Goal: Transaction & Acquisition: Purchase product/service

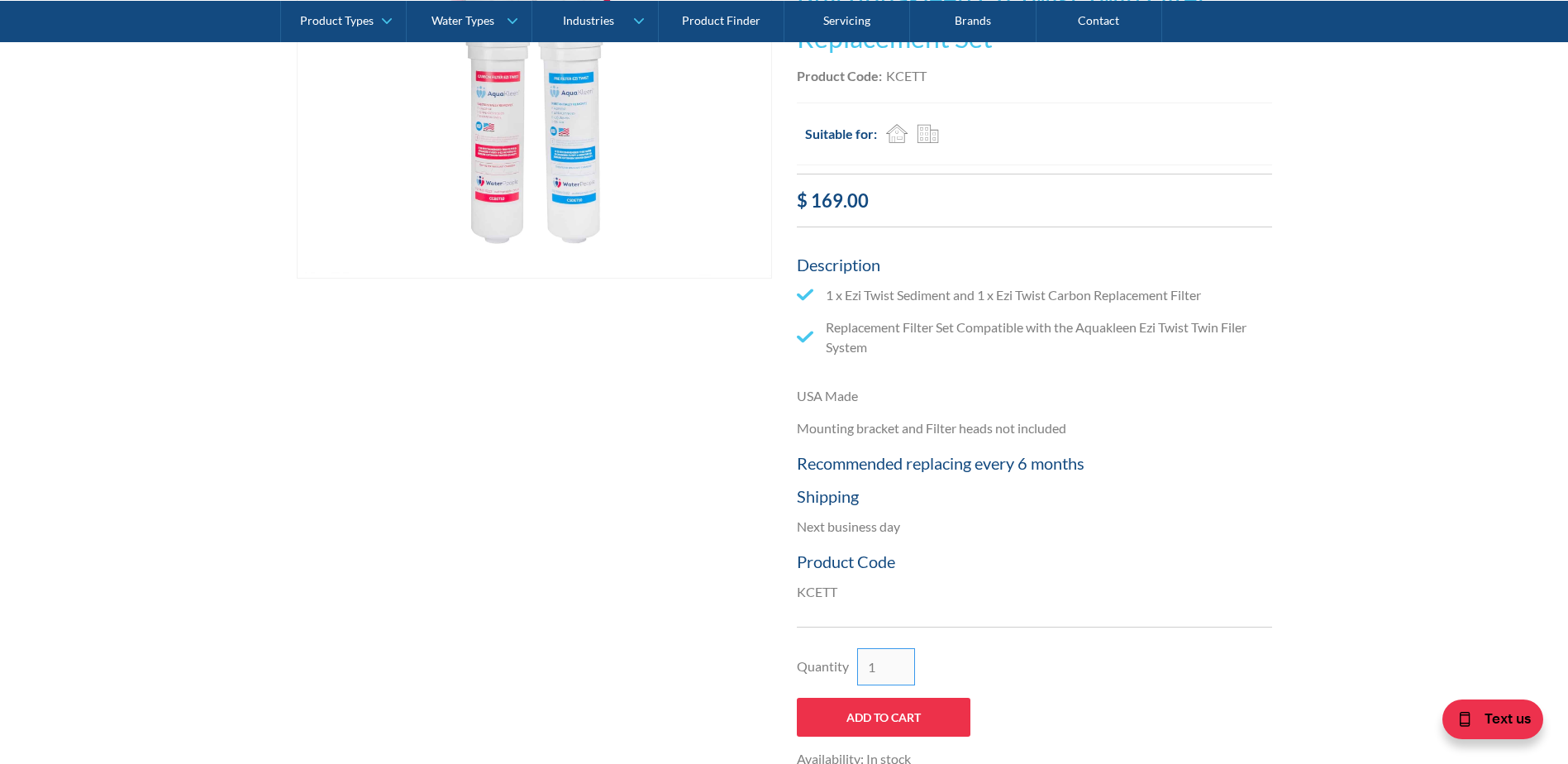
click at [874, 660] on input "1" at bounding box center [886, 667] width 58 height 37
click at [897, 662] on input "2" at bounding box center [886, 667] width 58 height 37
click at [897, 662] on input "3" at bounding box center [886, 667] width 58 height 37
click at [897, 662] on input "4" at bounding box center [886, 667] width 58 height 37
click at [897, 662] on input "5" at bounding box center [886, 667] width 58 height 37
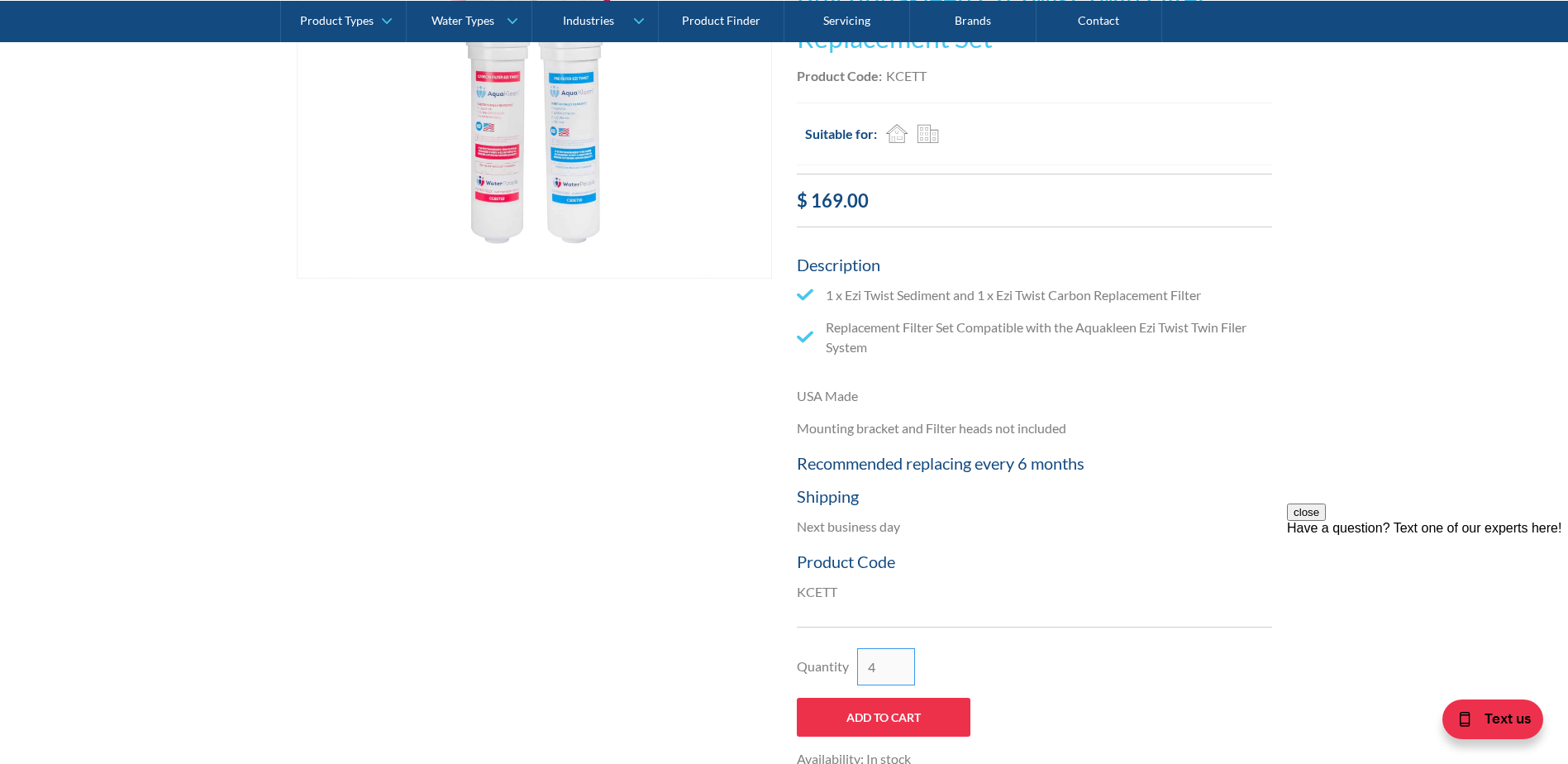
type input "4"
click at [904, 668] on input "4" at bounding box center [886, 667] width 58 height 37
click at [928, 719] on input "Add to Cart" at bounding box center [884, 718] width 174 height 39
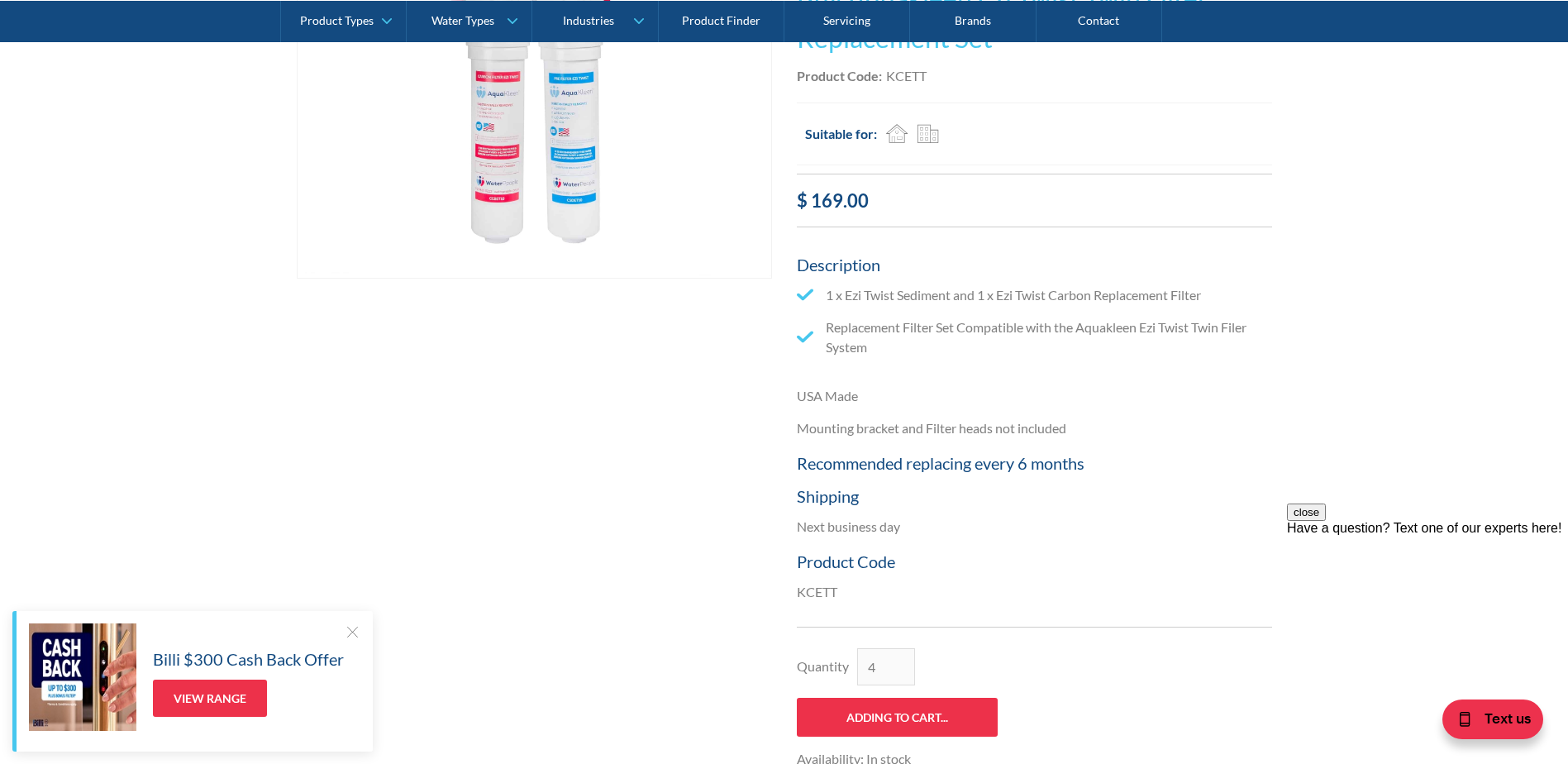
type input "Add to Cart"
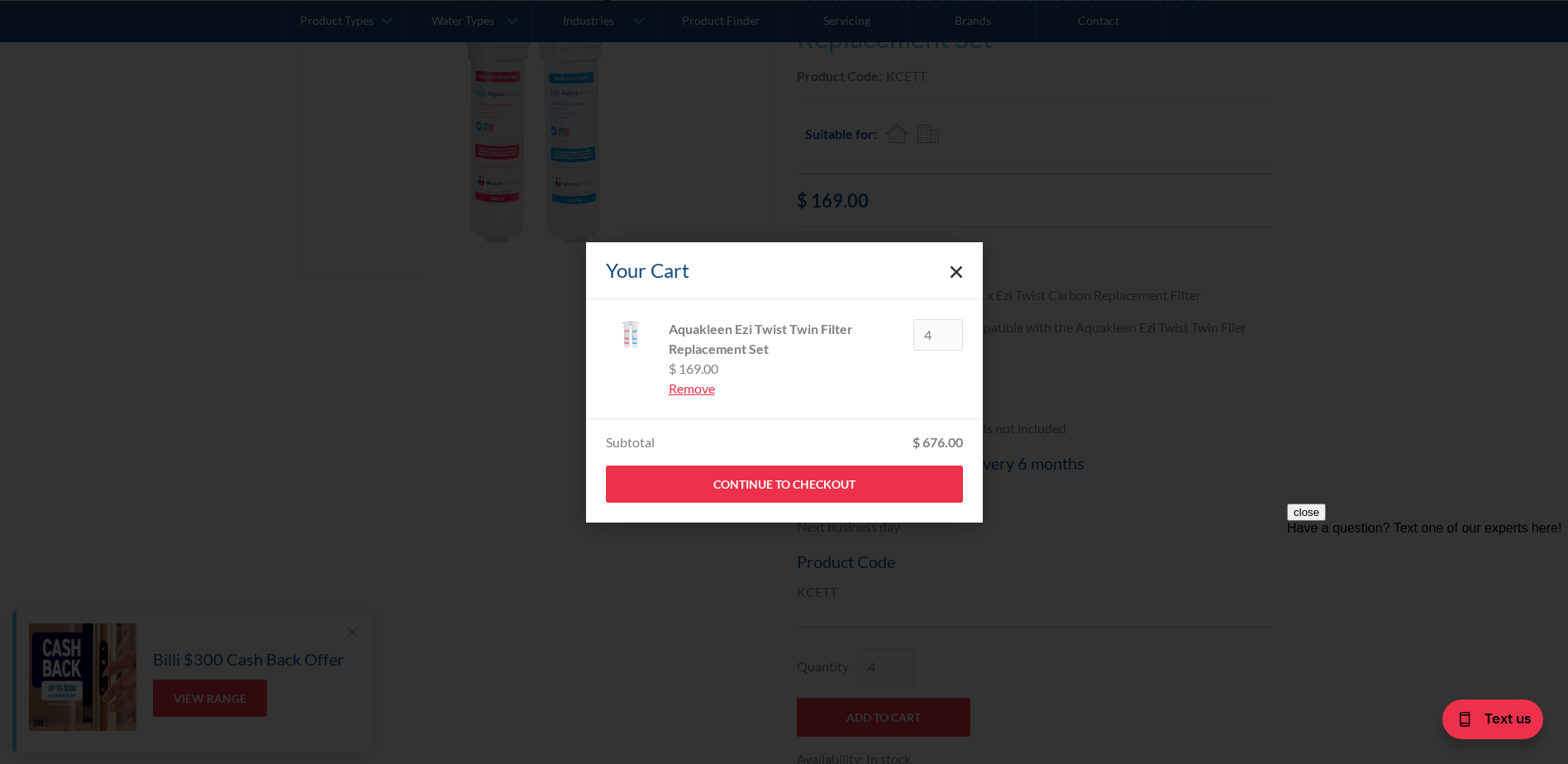
click at [959, 276] on icon "Close cart" at bounding box center [956, 272] width 14 height 14
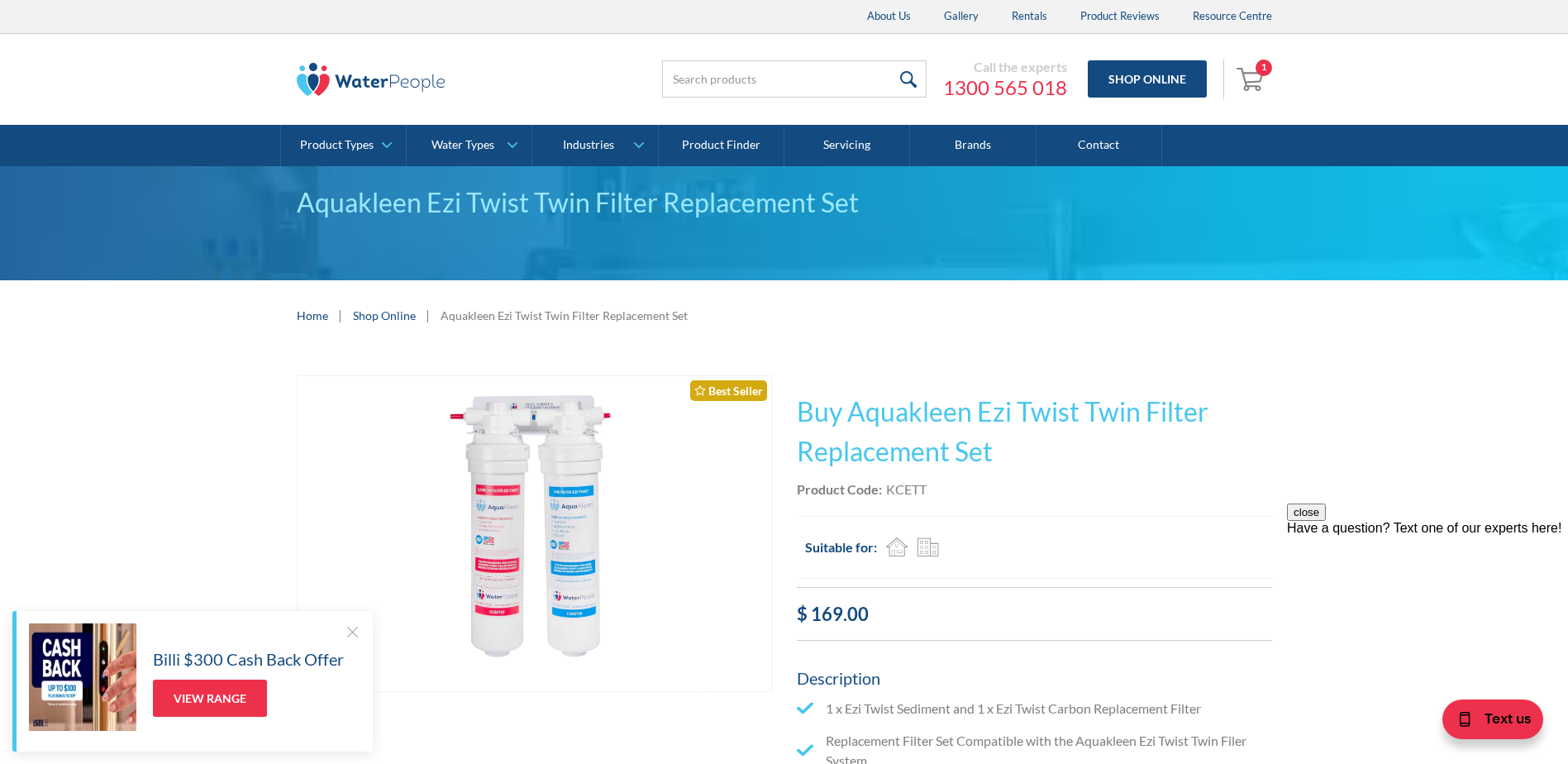
click at [1261, 81] on img "Open cart containing 1 items" at bounding box center [1253, 78] width 32 height 26
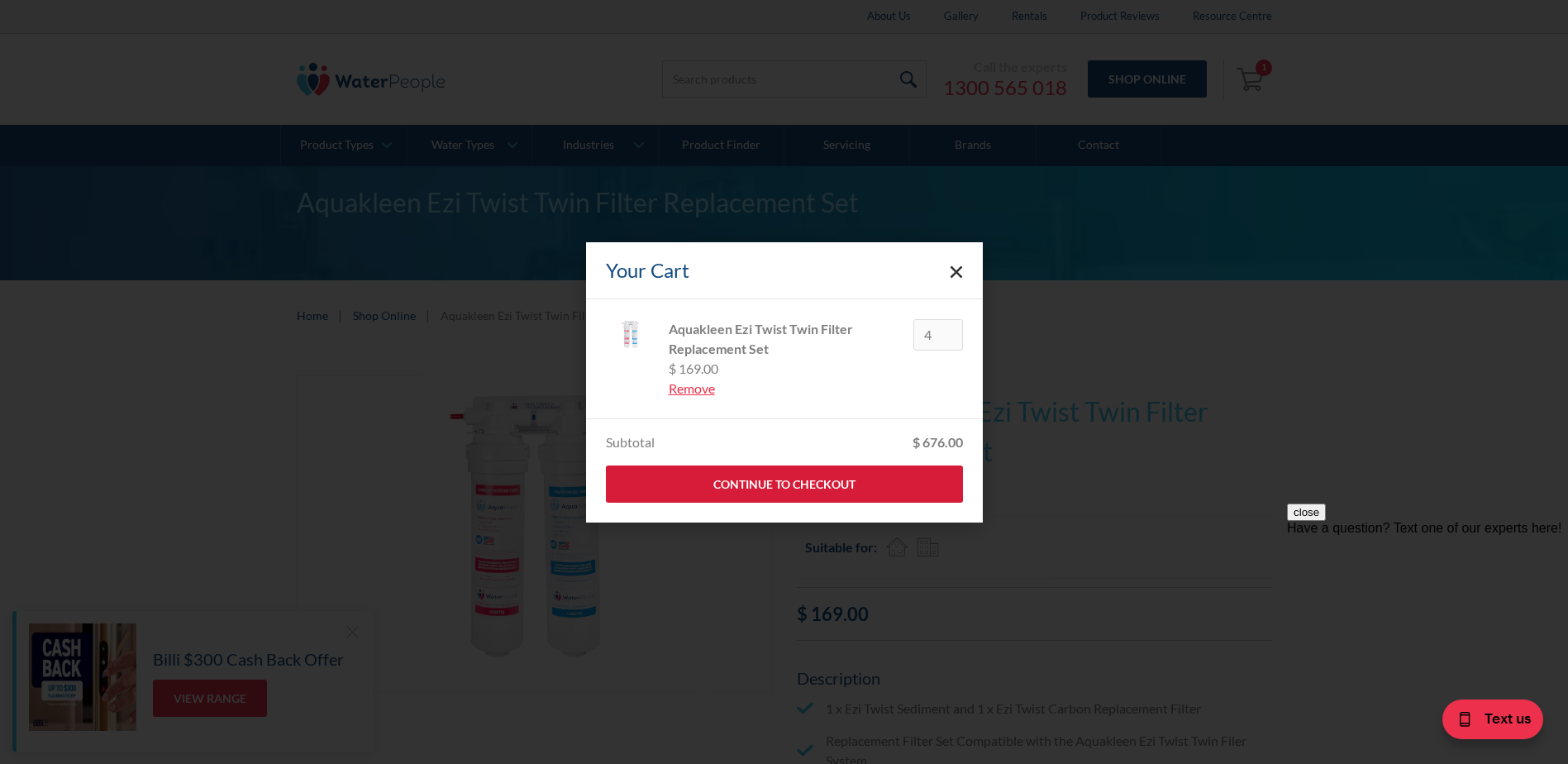
click at [780, 490] on link "Continue to Checkout" at bounding box center [784, 484] width 357 height 37
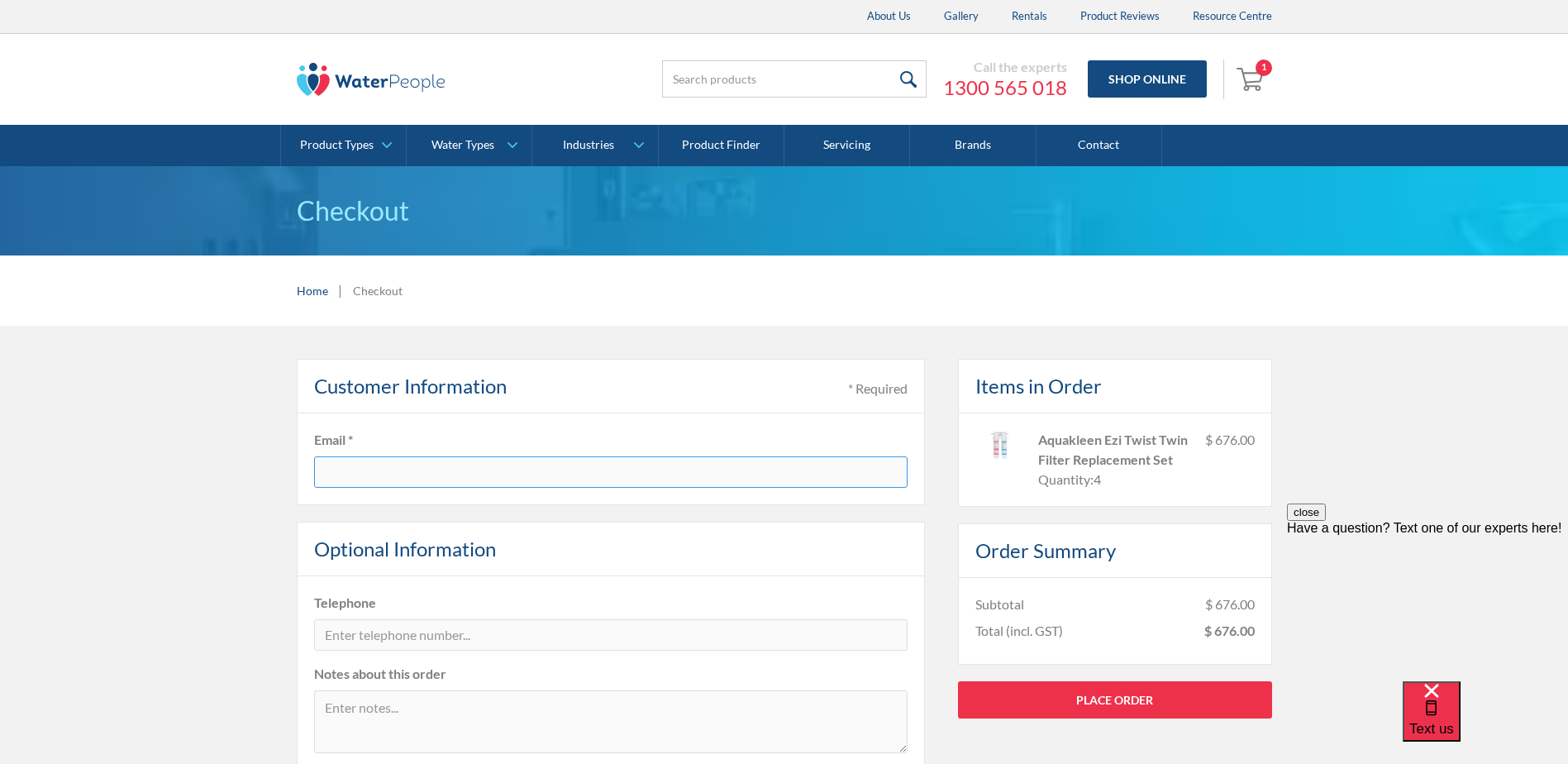
click at [392, 475] on input "text" at bounding box center [611, 472] width 594 height 32
type input "[EMAIL_ADDRESS][DOMAIN_NAME]"
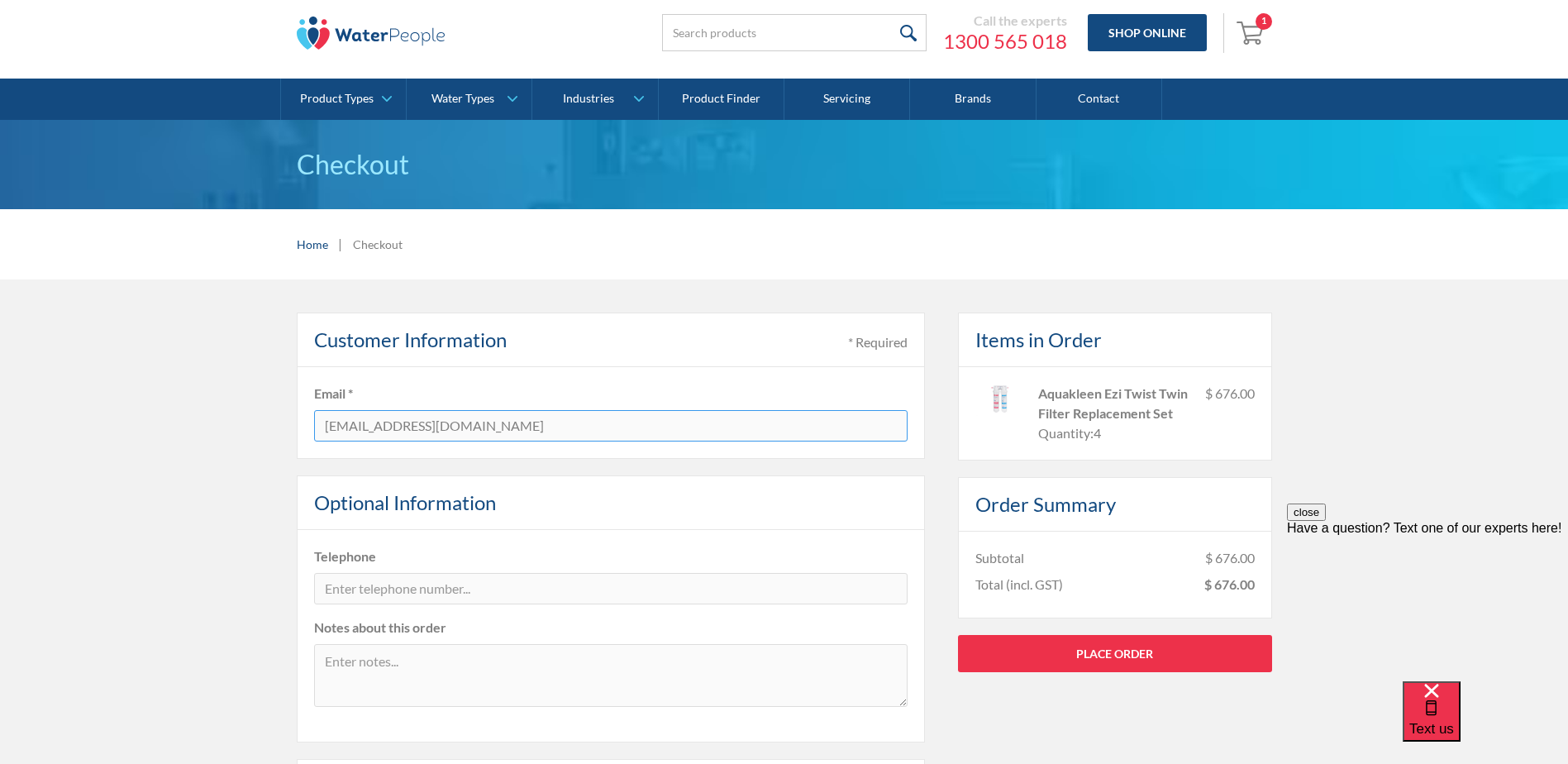
scroll to position [83, 0]
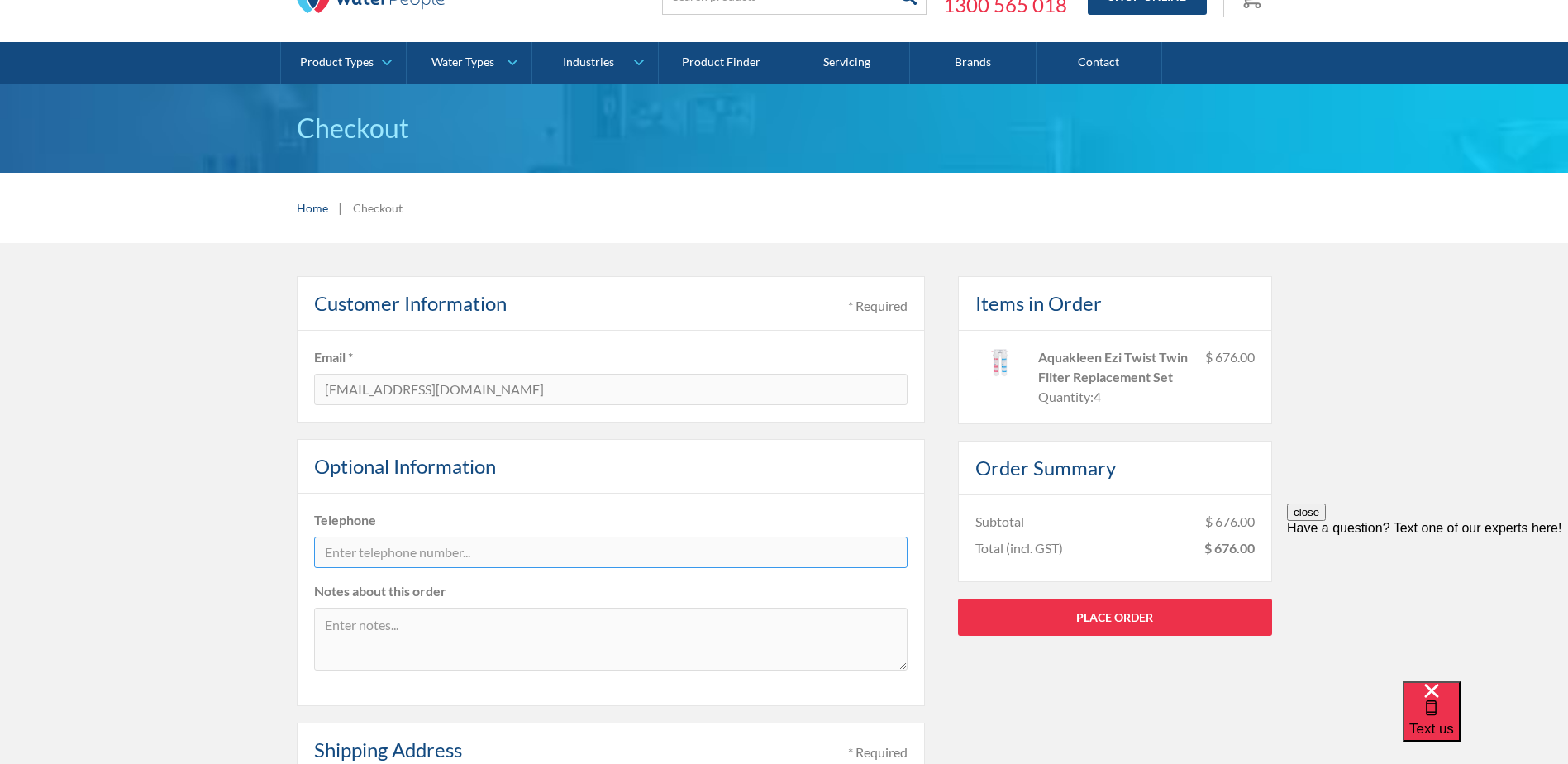
click at [552, 558] on input "tel" at bounding box center [611, 552] width 594 height 32
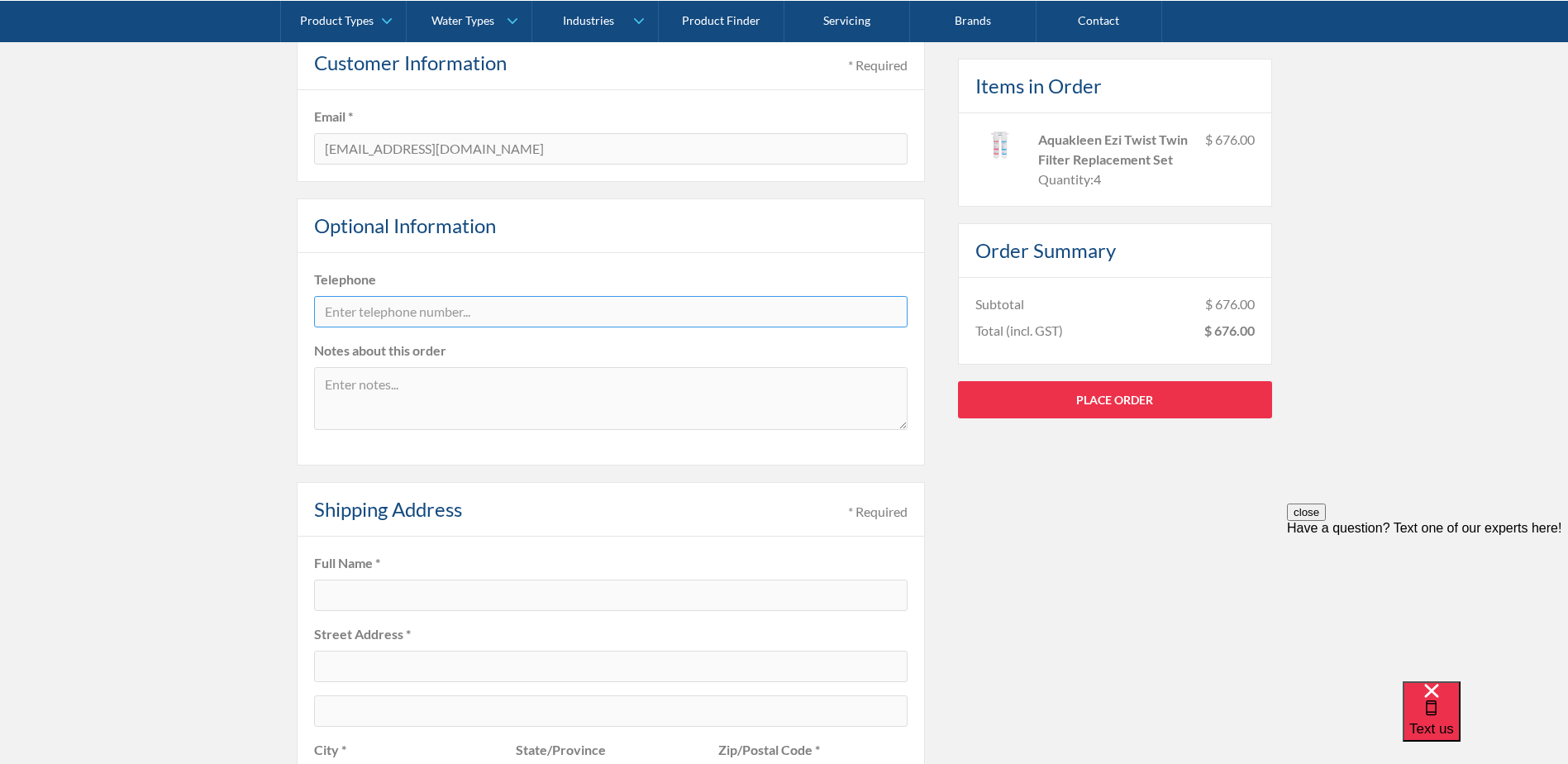
scroll to position [331, 0]
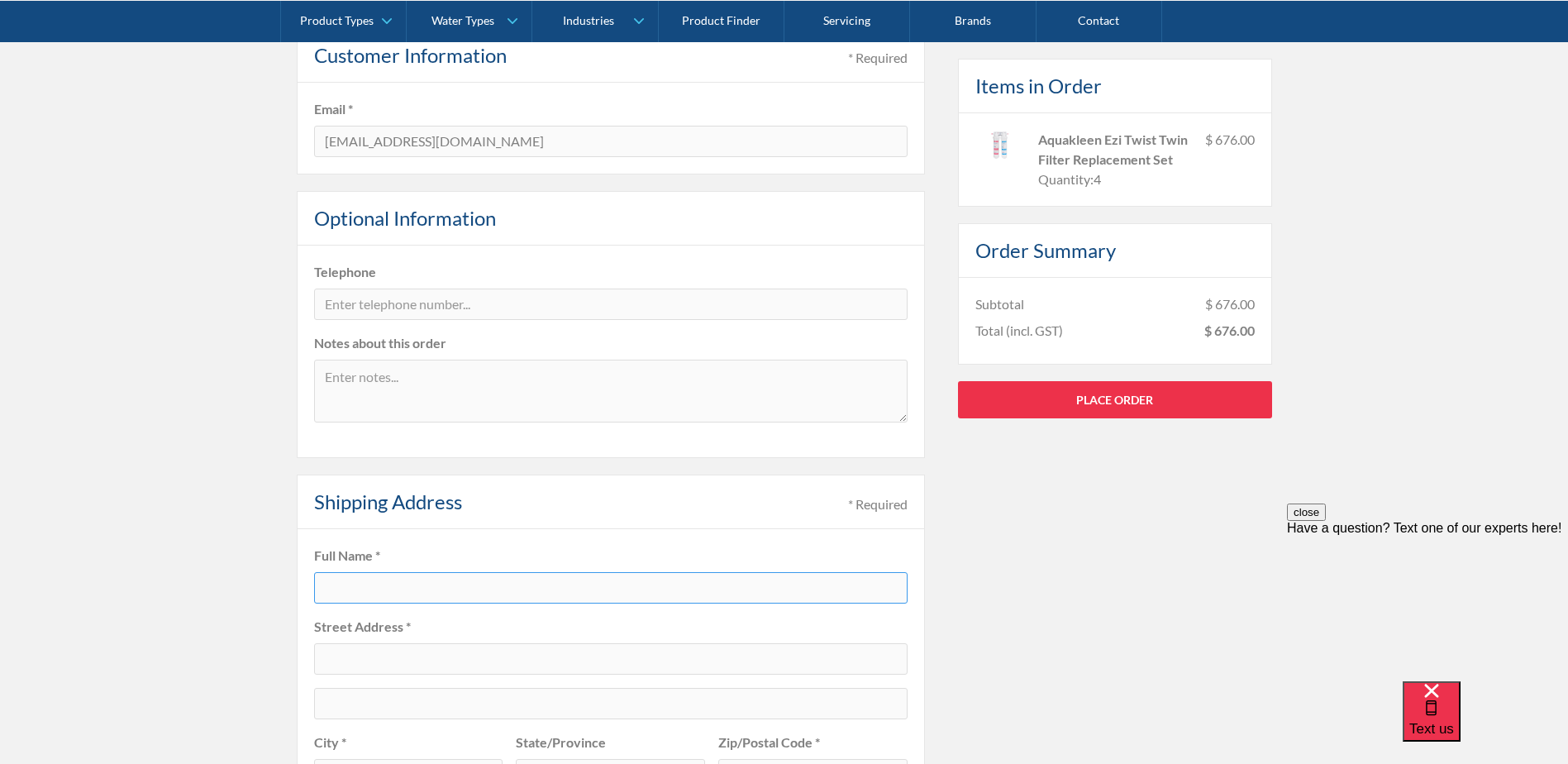
click at [353, 576] on input "text" at bounding box center [611, 588] width 594 height 32
type input "Maks Nosaria"
type input "[STREET_ADDRESS]"
type input "Carlton"
type input "Victoria"
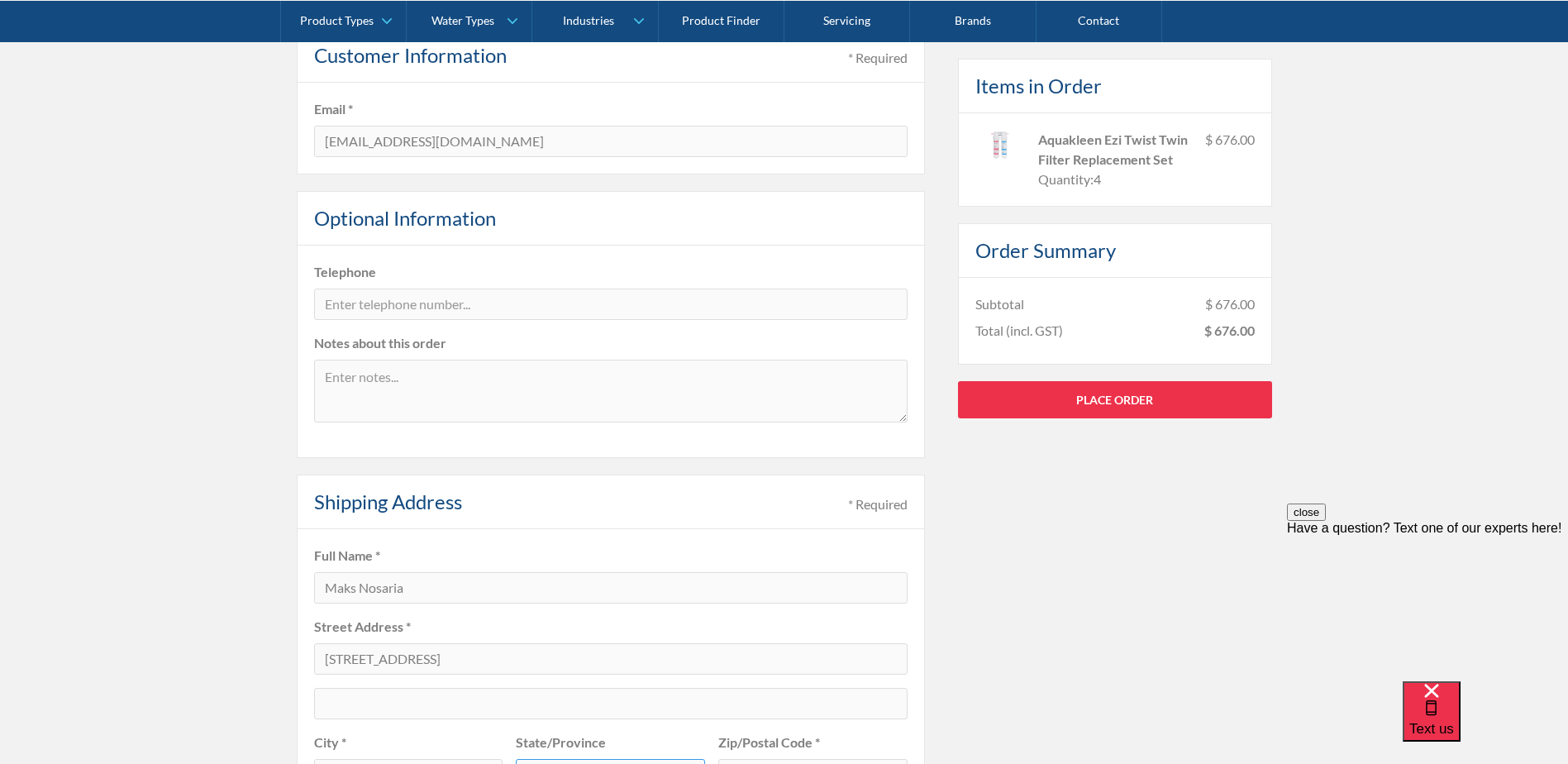
type input "3053"
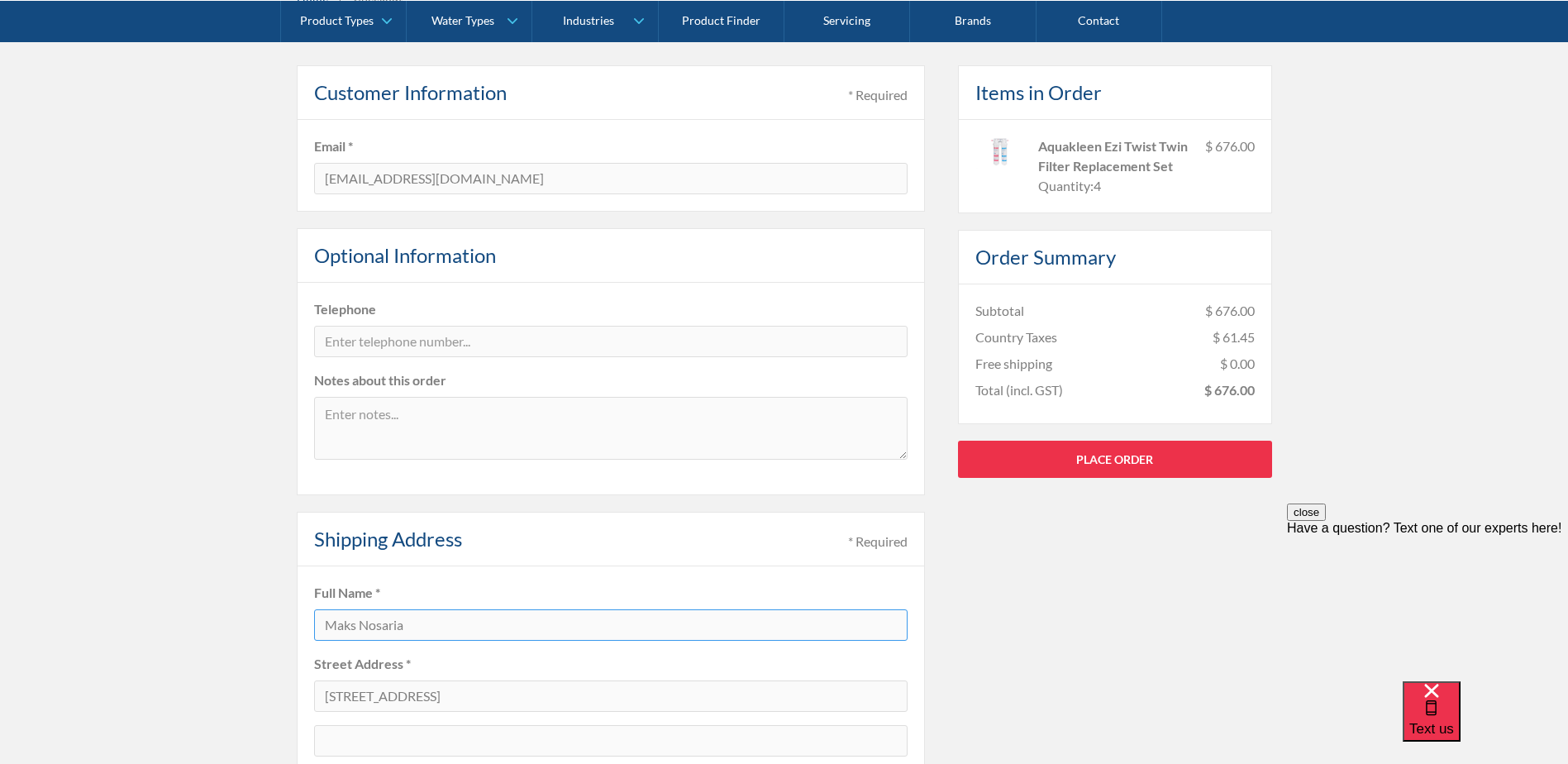
scroll to position [248, 0]
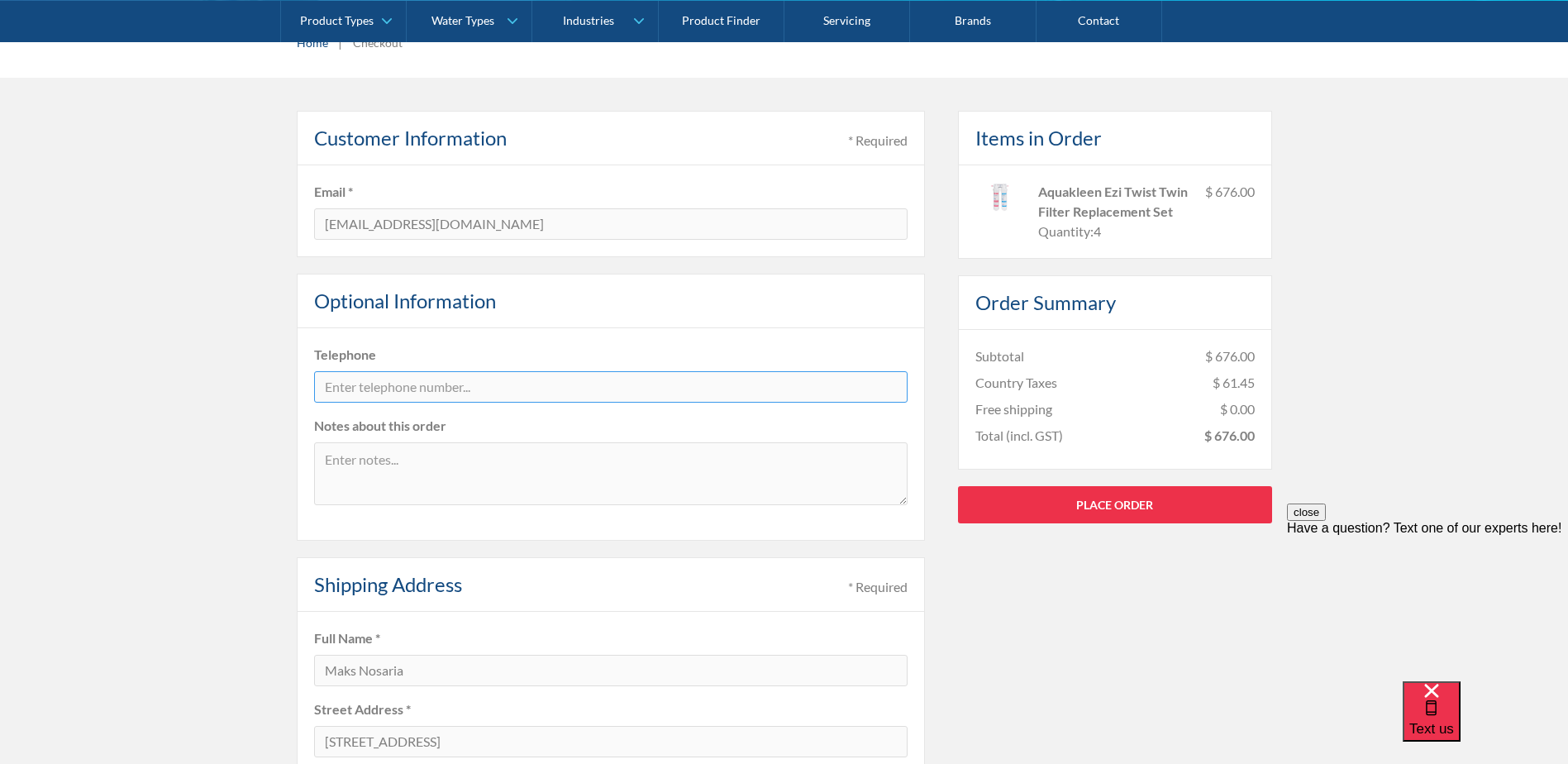
click at [459, 390] on input "tel" at bounding box center [611, 387] width 594 height 32
type input "0439299905"
click at [414, 461] on textarea at bounding box center [611, 474] width 594 height 63
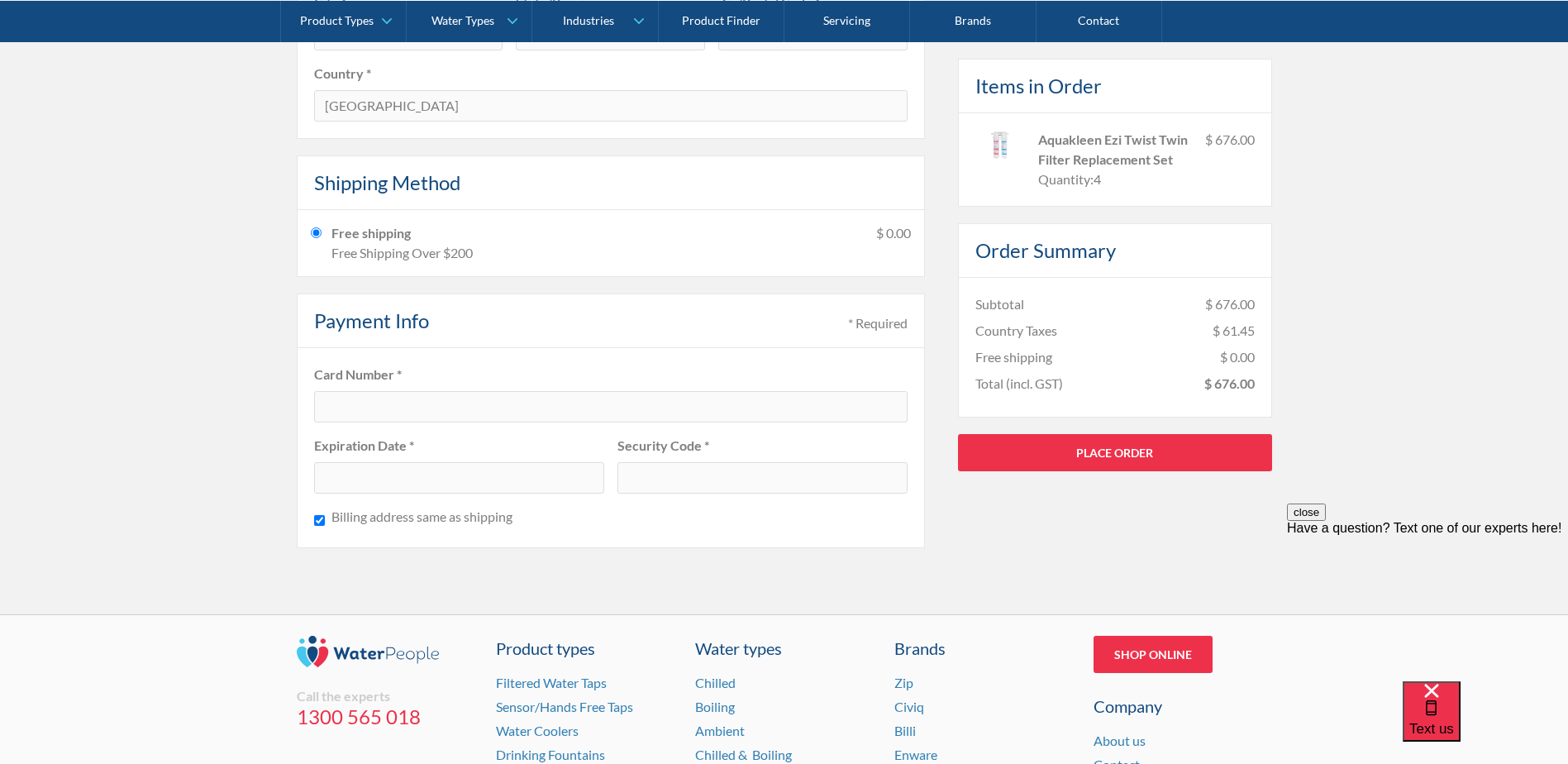
scroll to position [1075, 0]
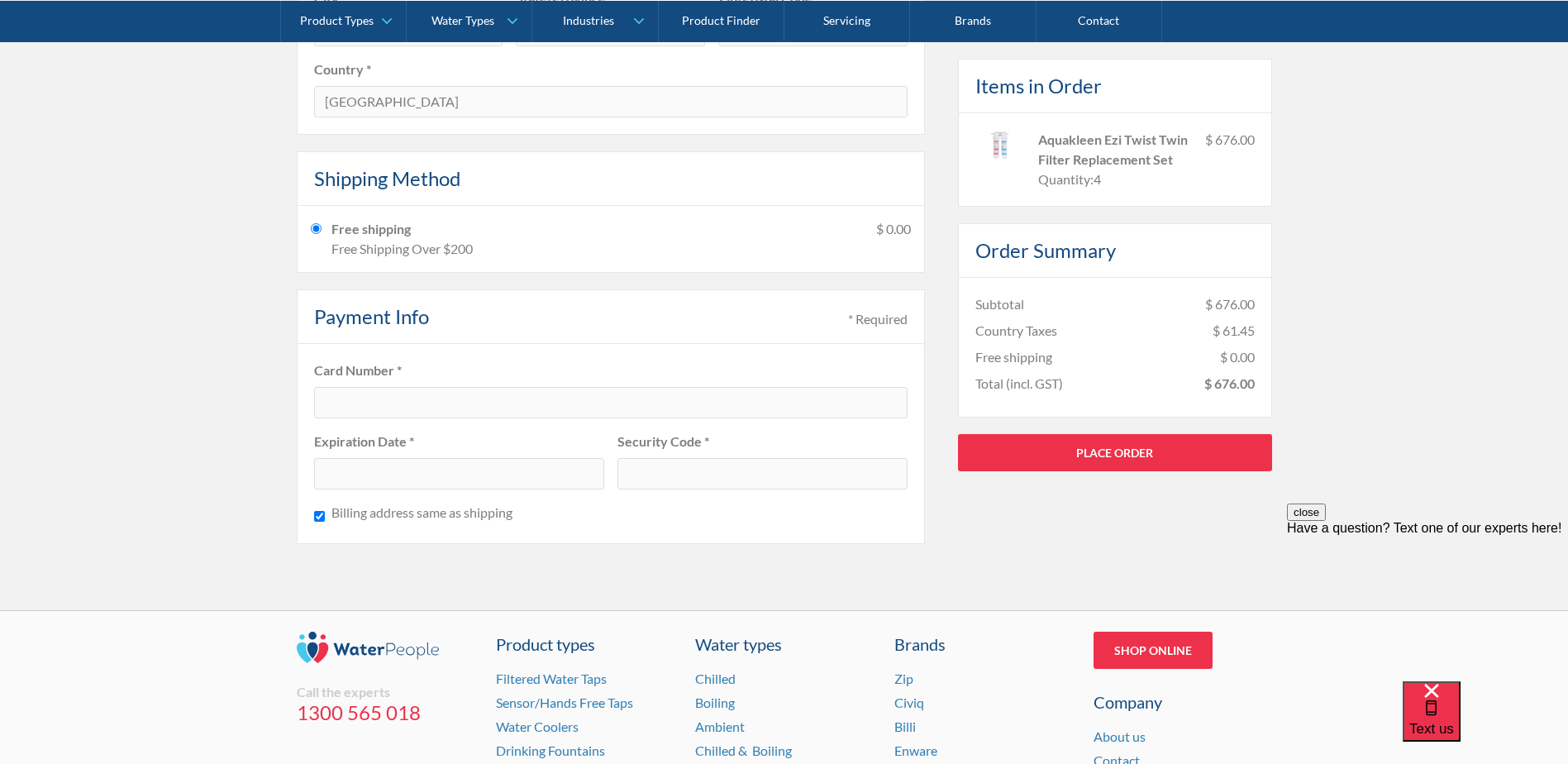
click at [396, 389] on div at bounding box center [611, 403] width 594 height 32
click at [472, 479] on div at bounding box center [459, 474] width 290 height 32
click at [757, 480] on div at bounding box center [762, 474] width 290 height 32
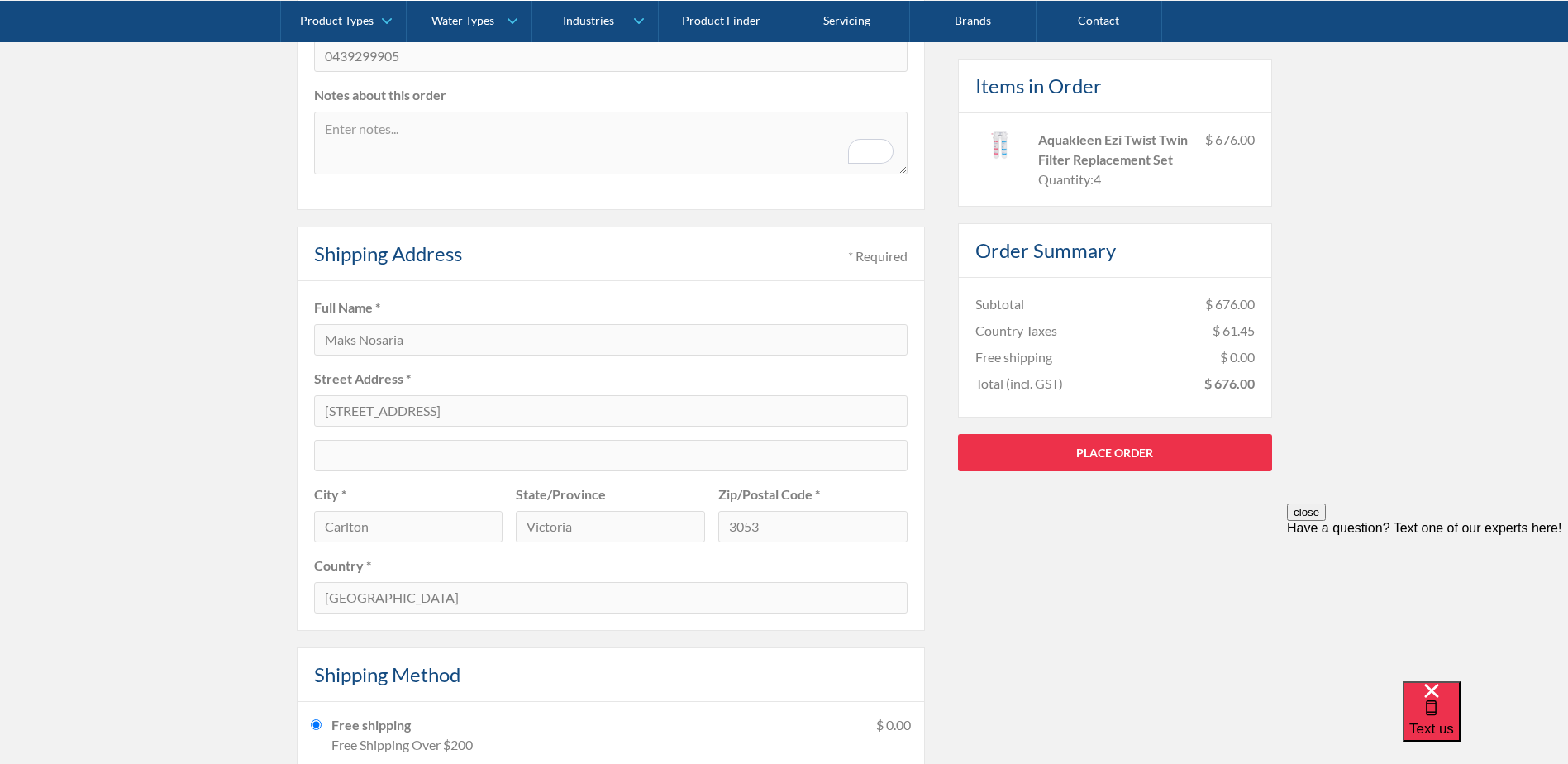
scroll to position [497, 0]
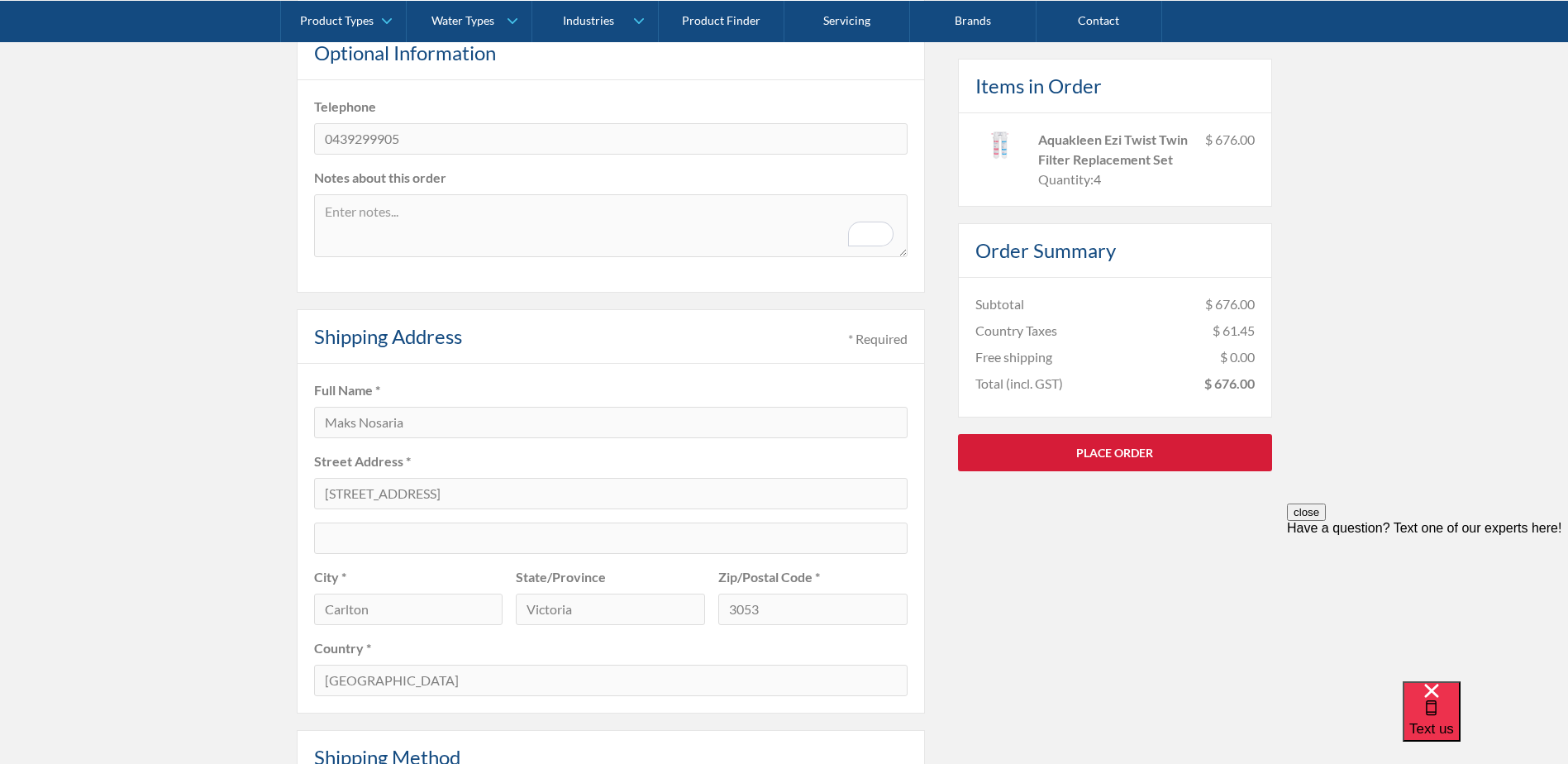
click at [1127, 463] on link "Place Order" at bounding box center [1115, 452] width 315 height 37
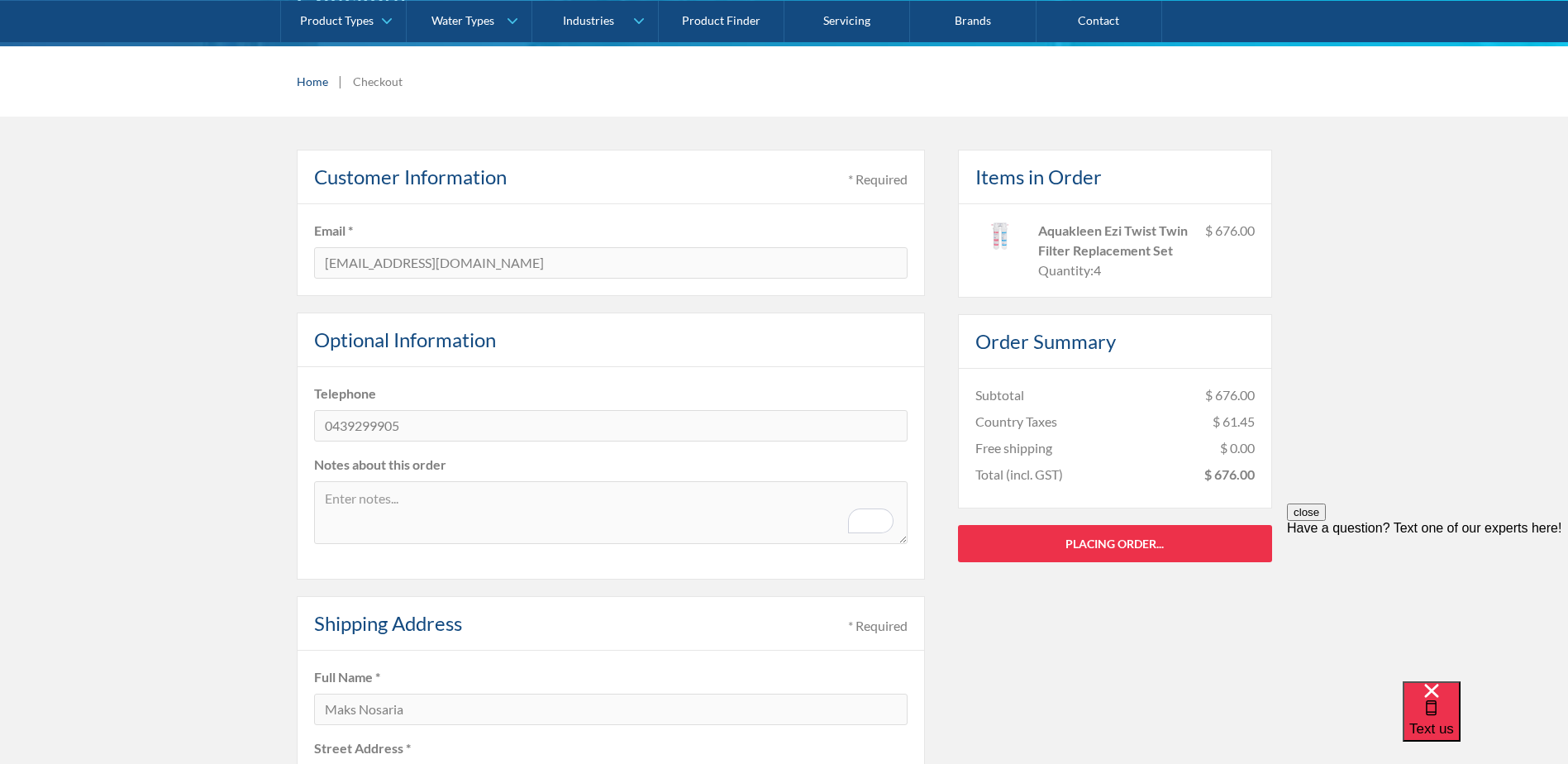
scroll to position [83, 0]
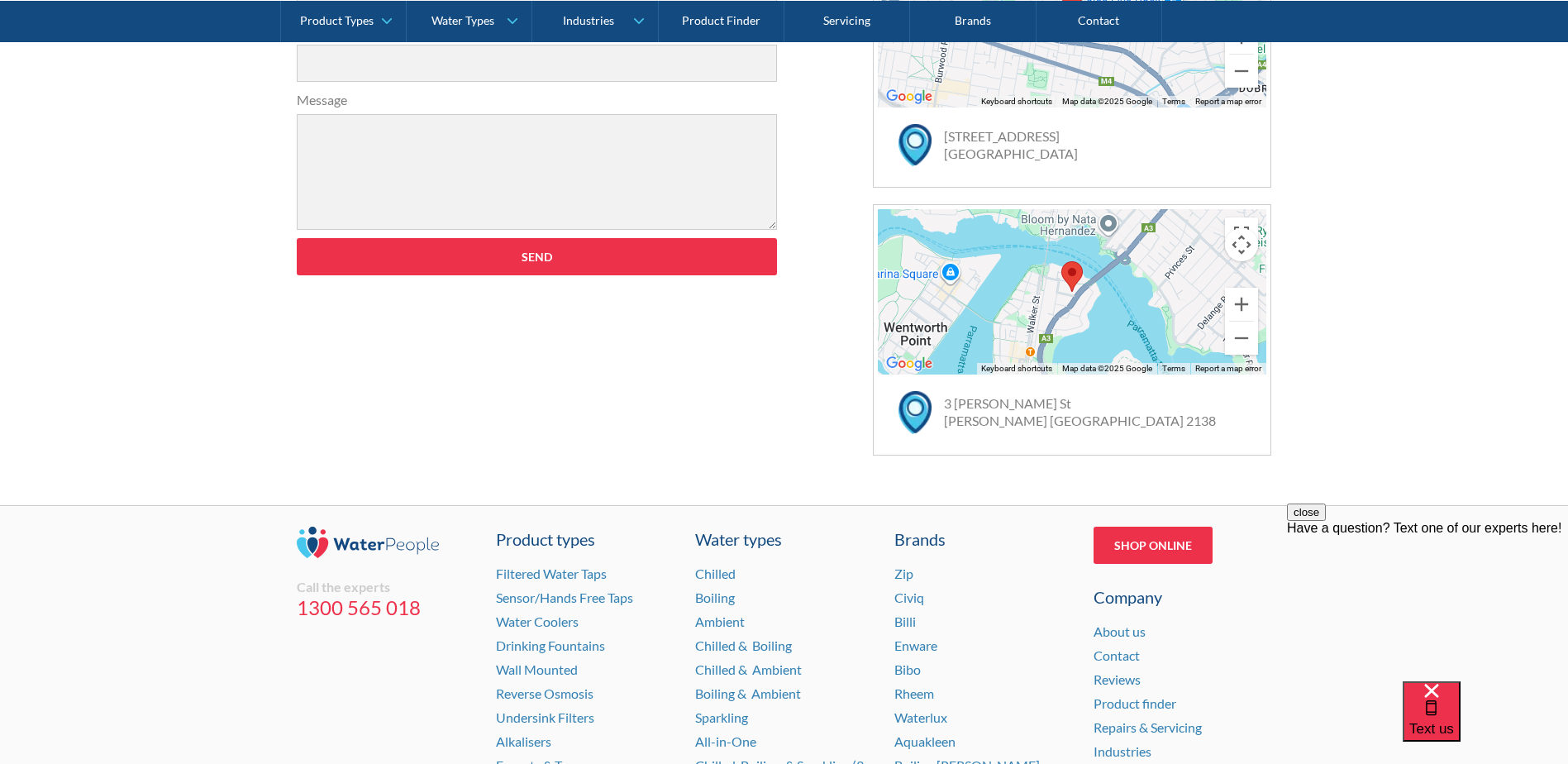
scroll to position [1095, 0]
